Goal: Task Accomplishment & Management: Use online tool/utility

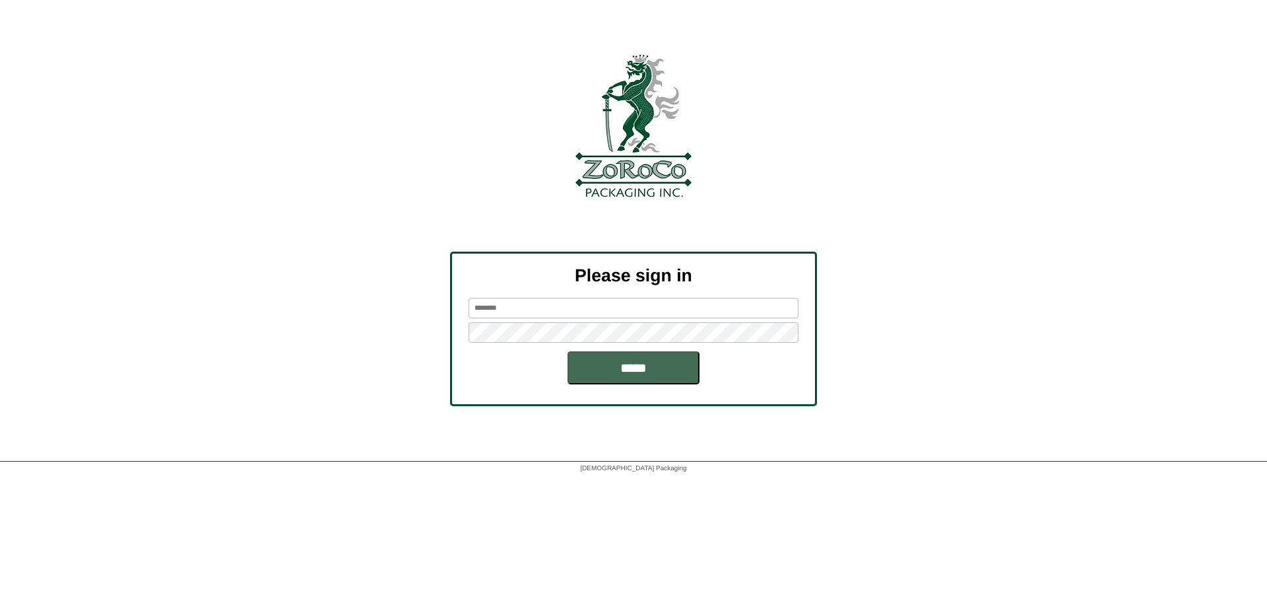
type input "********"
click at [624, 368] on input "*****" at bounding box center [634, 367] width 132 height 33
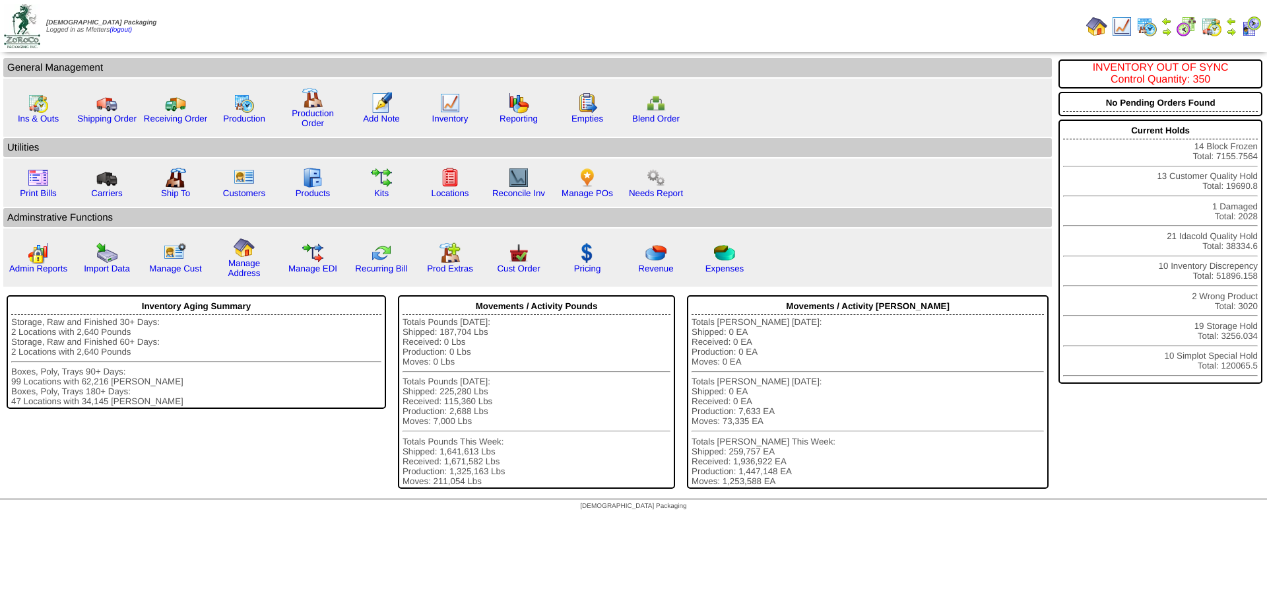
click at [1143, 24] on img at bounding box center [1147, 26] width 21 height 21
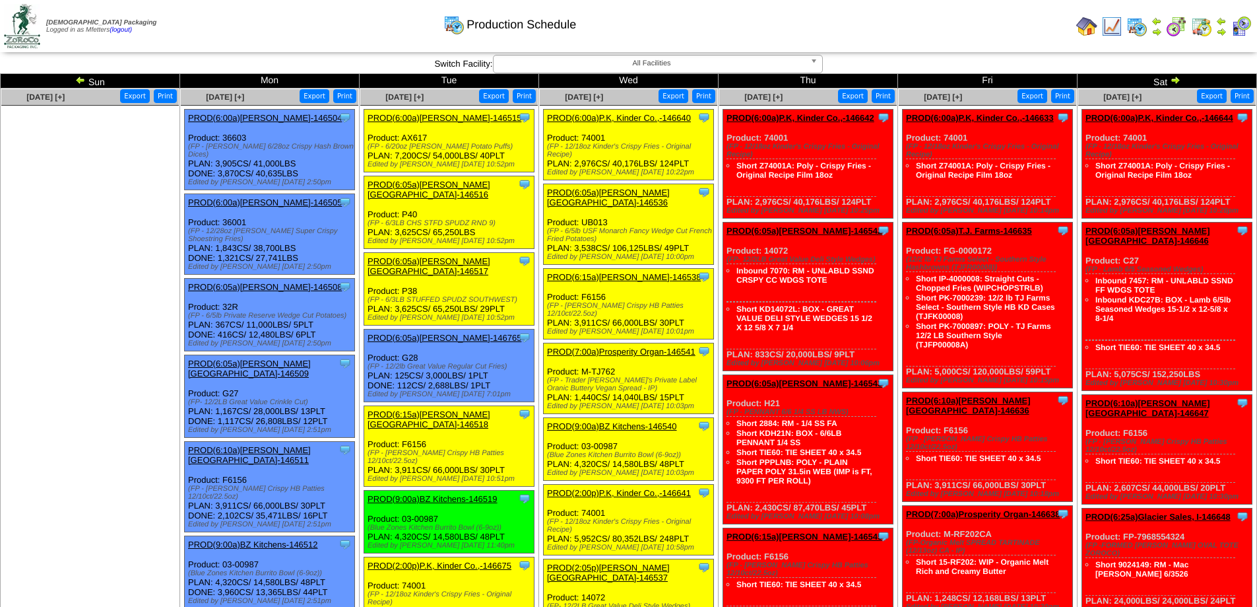
scroll to position [220, 0]
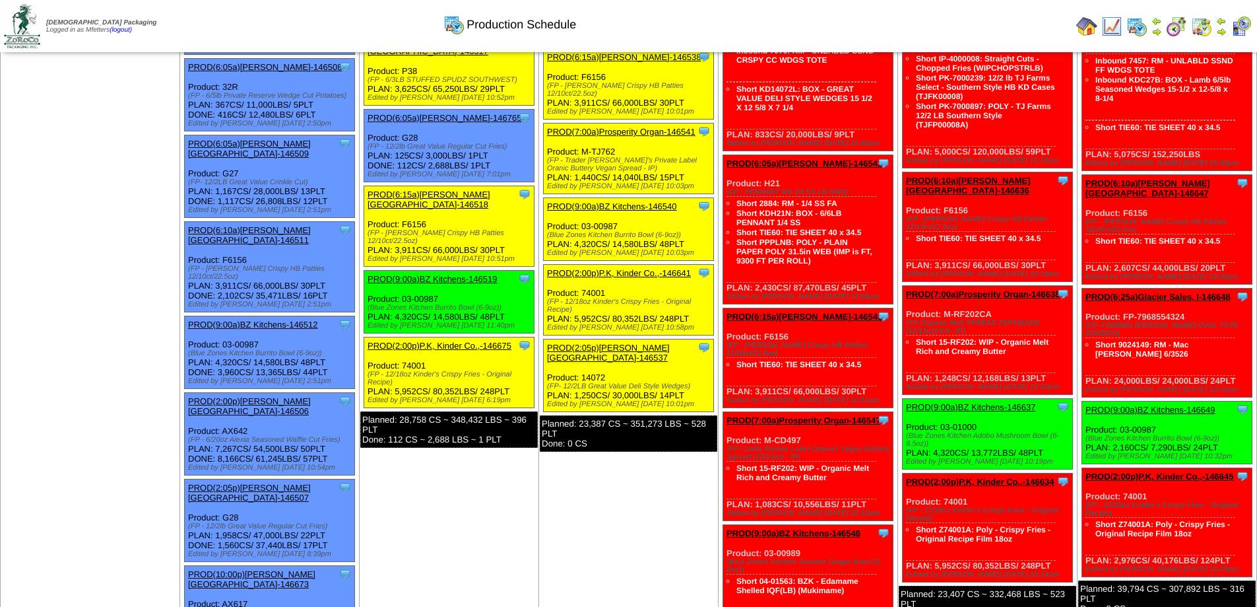
click at [455, 341] on link "PROD(2:00p)P.K, Kinder Co.,-146675" at bounding box center [440, 346] width 144 height 10
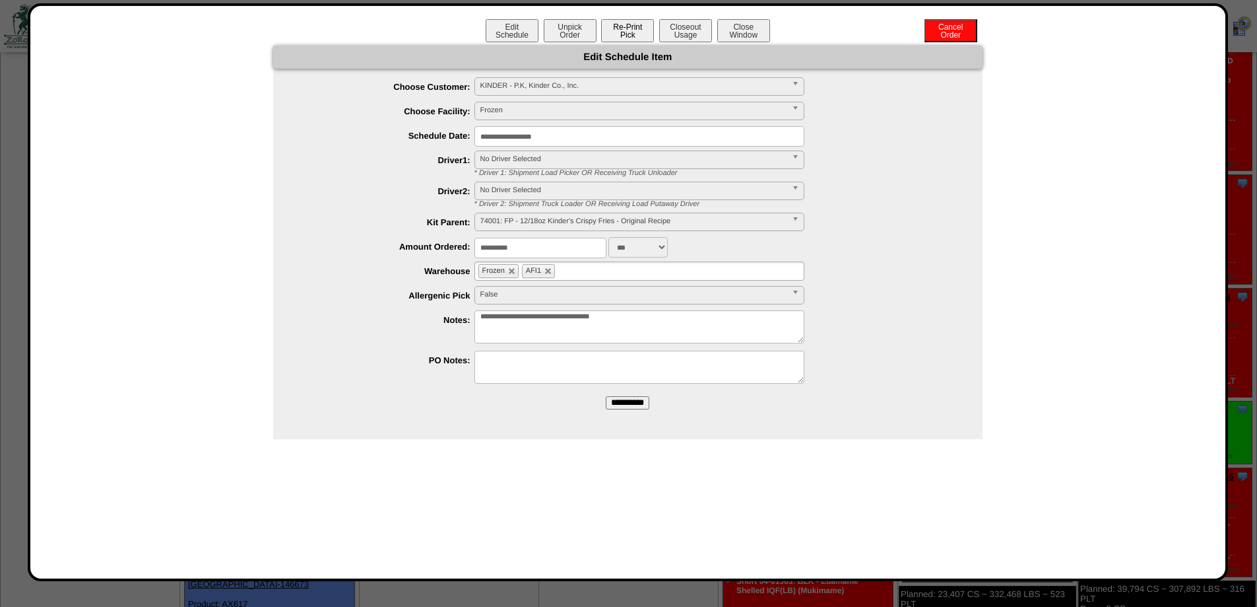
click at [626, 37] on button "Re-Print Pick" at bounding box center [627, 30] width 53 height 23
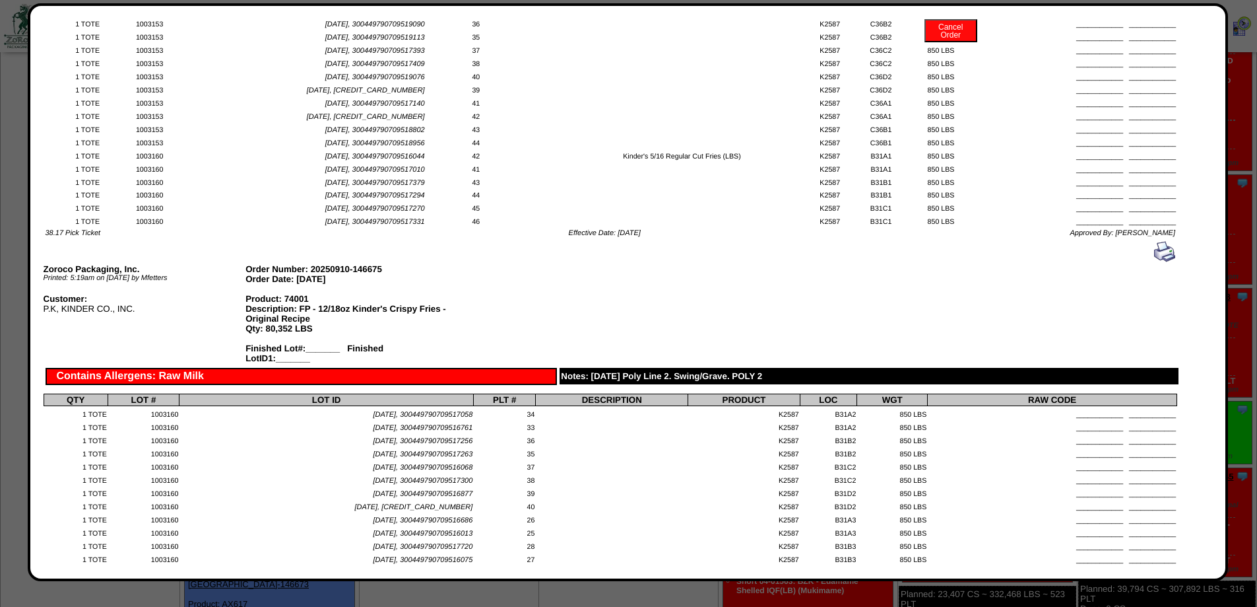
scroll to position [1540, 0]
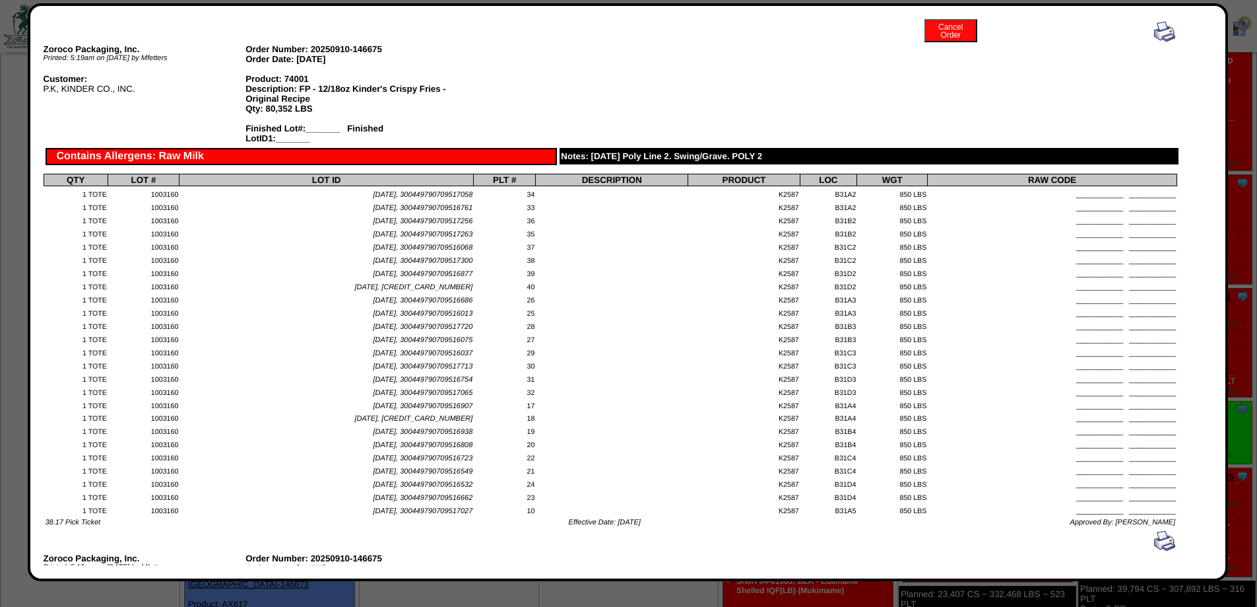
drag, startPoint x: 18, startPoint y: 1, endPoint x: 433, endPoint y: 273, distance: 496.3
click at [433, 273] on span "07/28/25, 300449790709516877" at bounding box center [423, 274] width 100 height 8
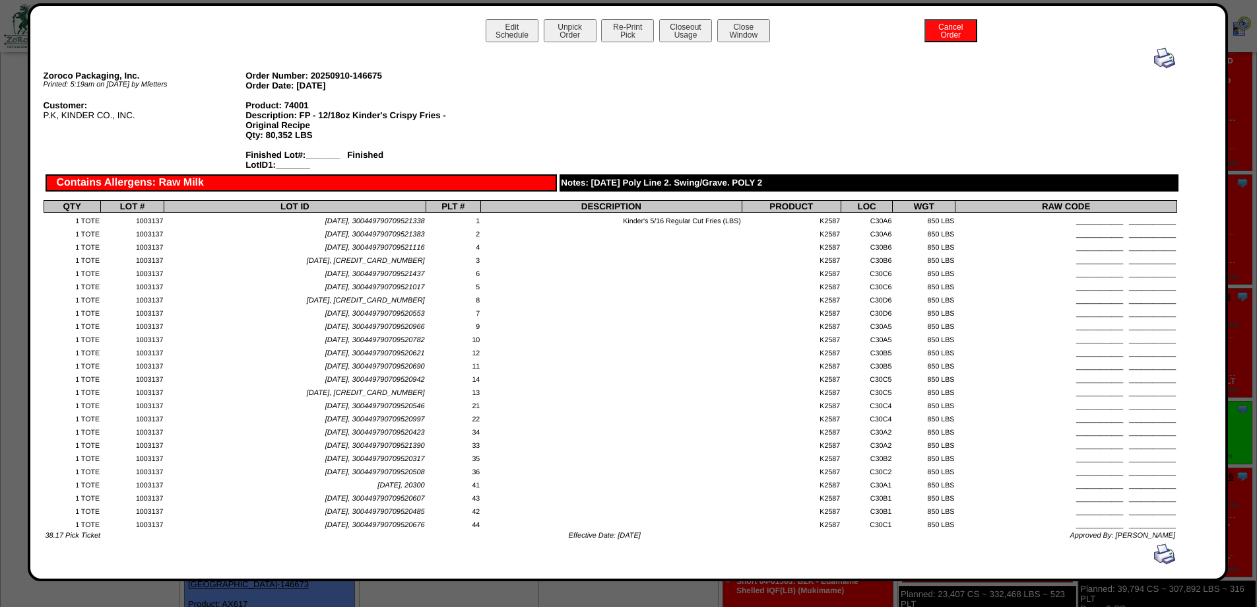
scroll to position [0, 0]
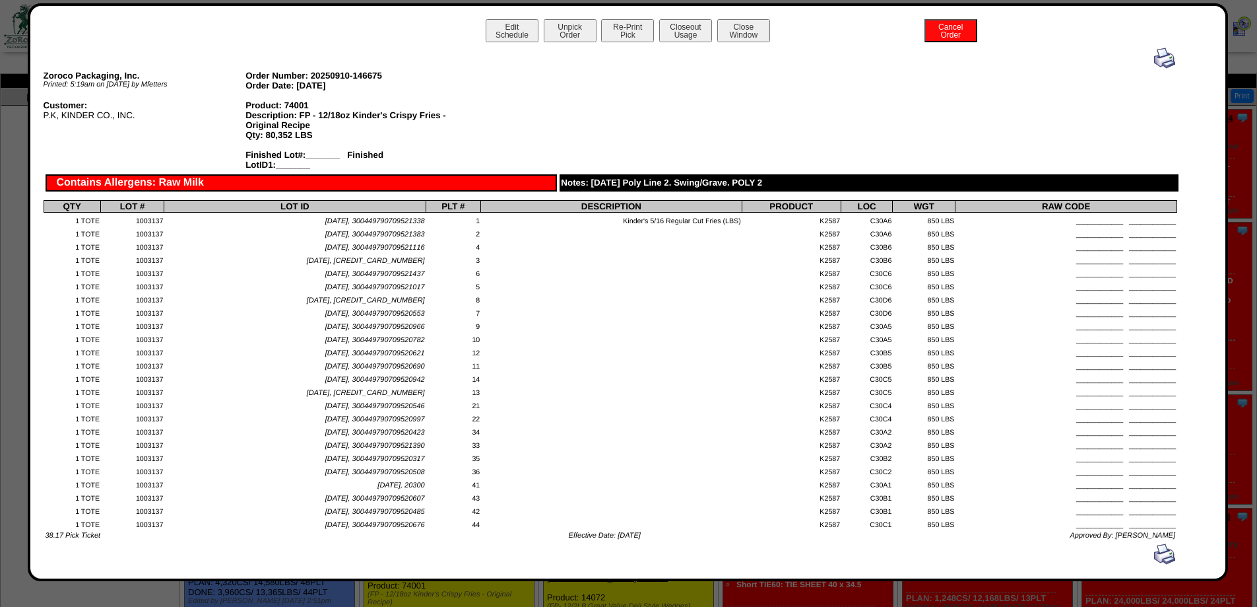
click at [599, 232] on td at bounding box center [611, 232] width 261 height 13
click at [738, 40] on button "Close Window" at bounding box center [743, 30] width 53 height 23
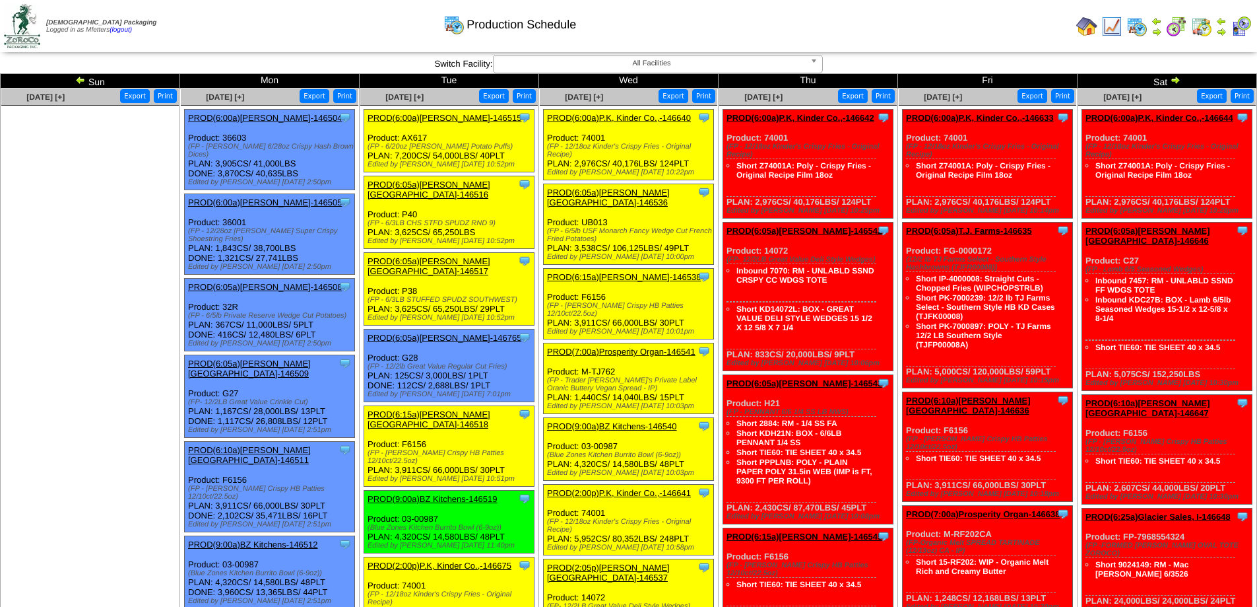
click at [640, 119] on link "PROD(6:00a)P.K, Kinder Co.,-146640" at bounding box center [619, 118] width 144 height 10
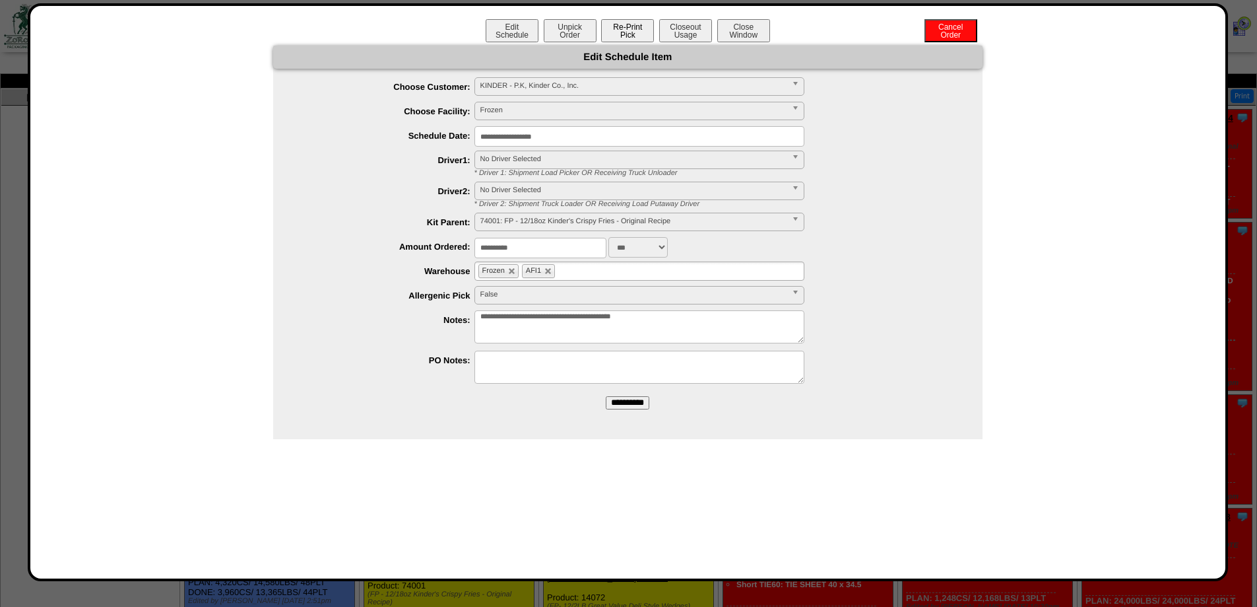
click at [625, 38] on button "Re-Print Pick" at bounding box center [627, 30] width 53 height 23
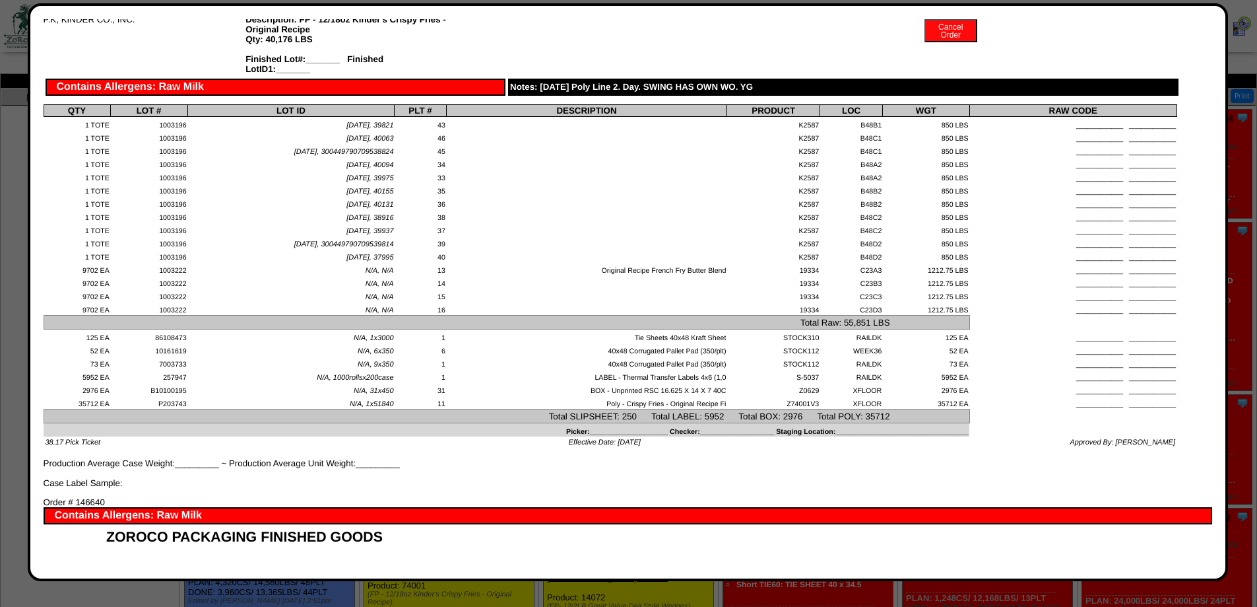
scroll to position [880, 0]
